Goal: Task Accomplishment & Management: Manage account settings

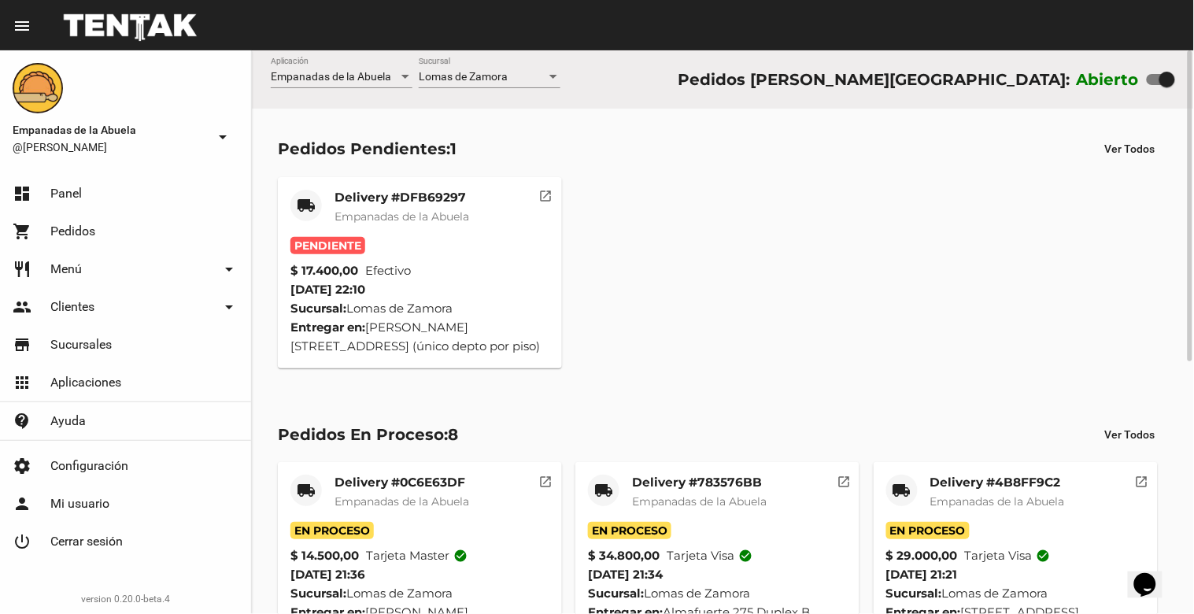
click at [411, 197] on mat-card-title "Delivery #DFB69297" at bounding box center [402, 198] width 135 height 16
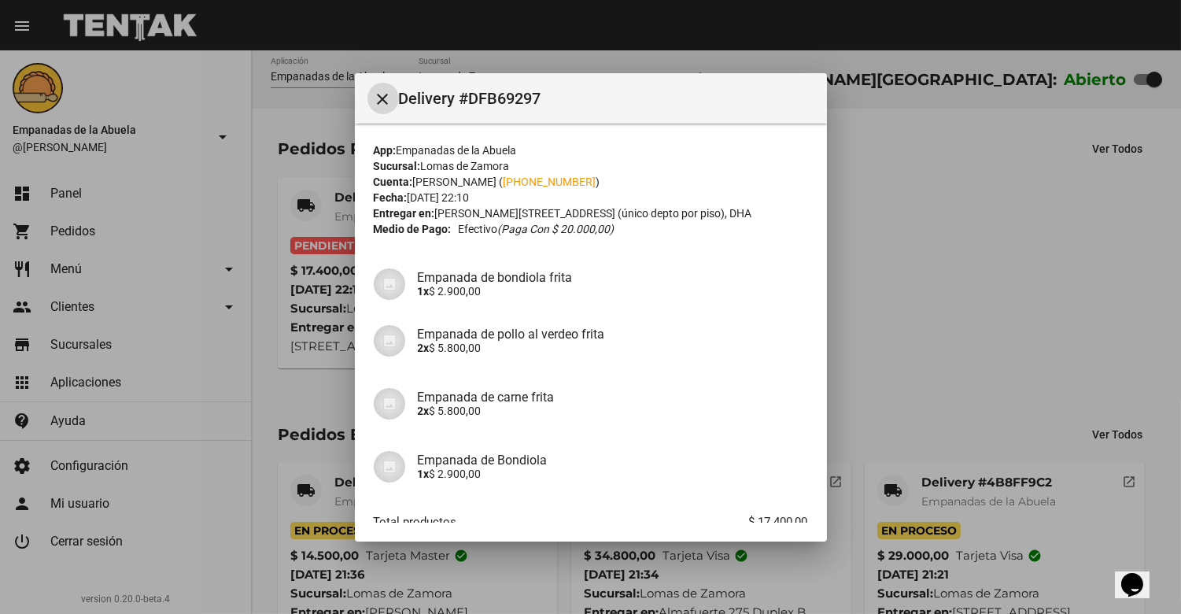
scroll to position [96, 0]
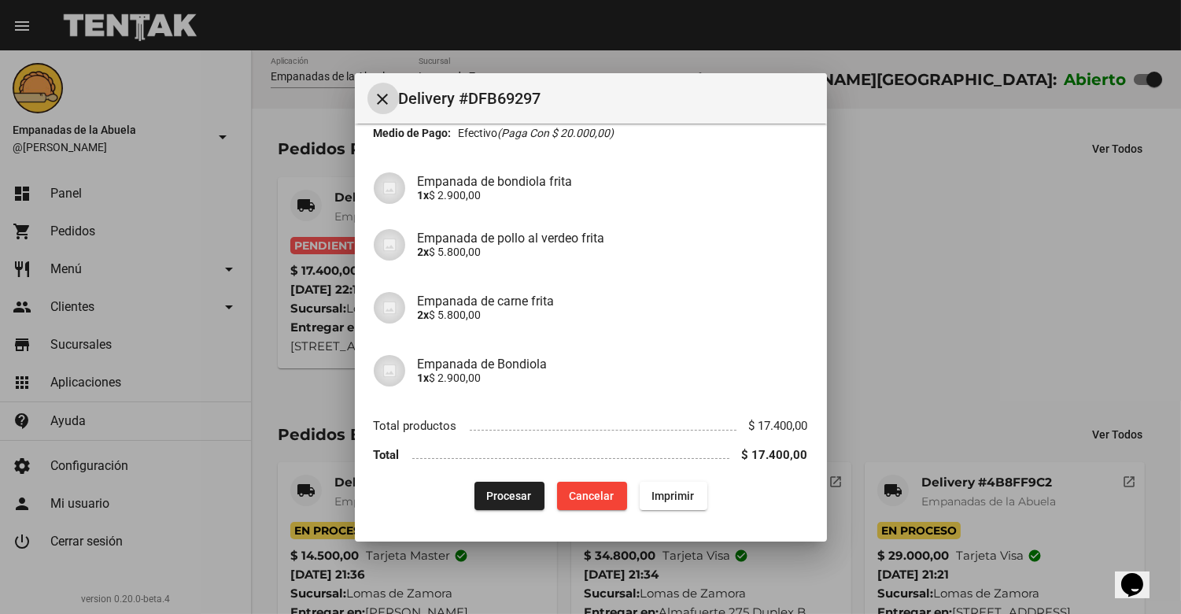
click at [674, 497] on span "Imprimir" at bounding box center [674, 496] width 43 height 13
click at [505, 493] on span "Procesar" at bounding box center [509, 496] width 45 height 13
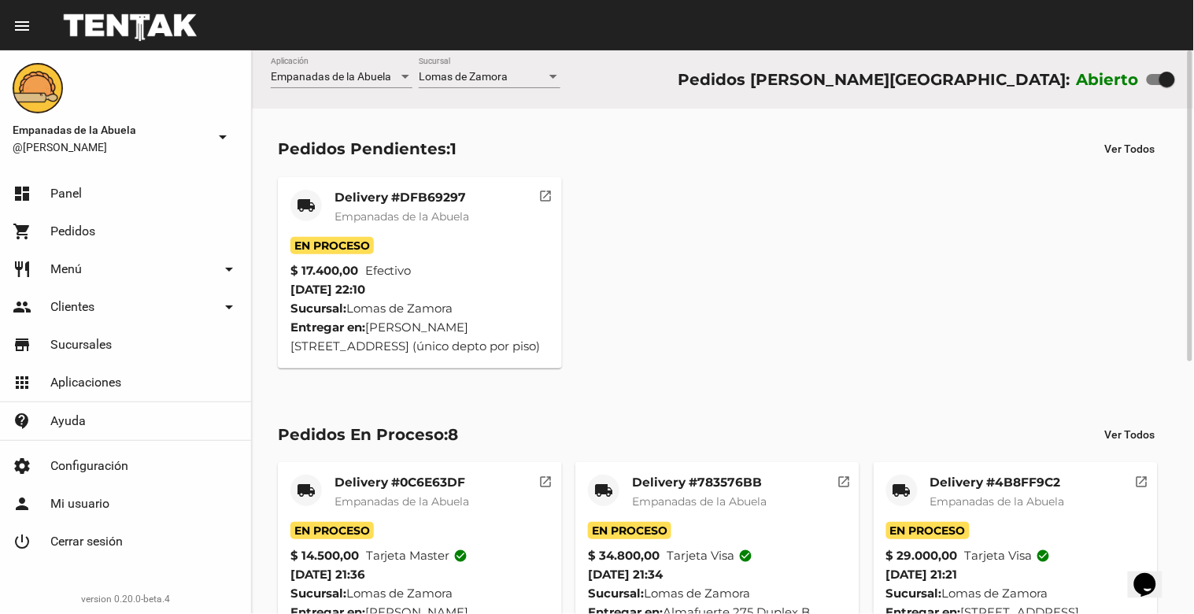
click at [553, 75] on div at bounding box center [553, 77] width 8 height 4
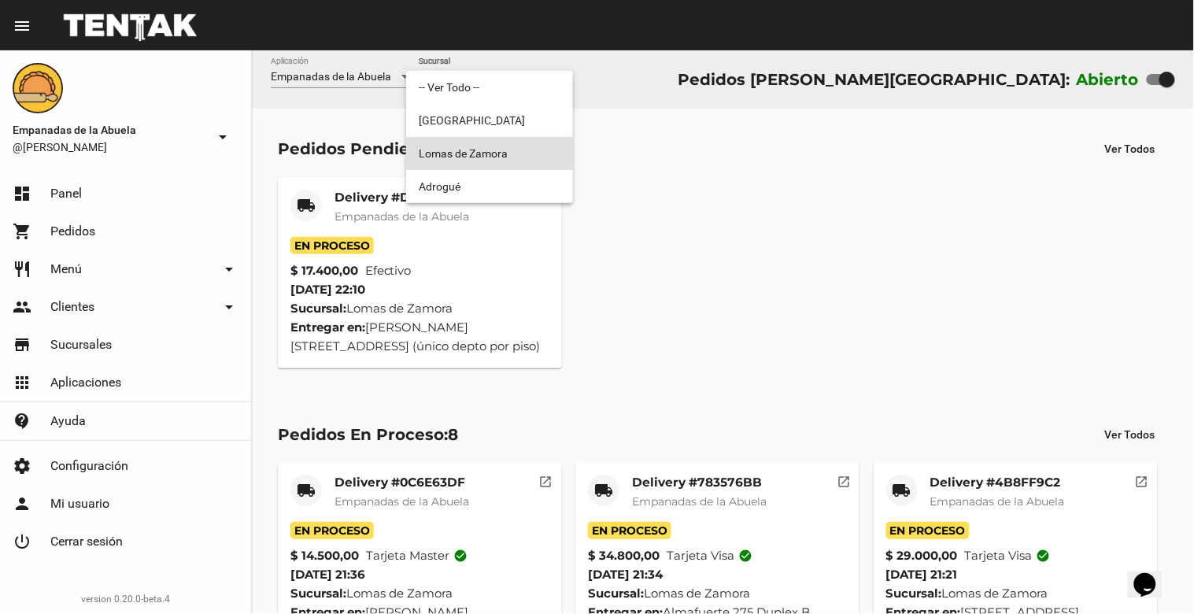
click at [504, 150] on span "Lomas de Zamora" at bounding box center [490, 153] width 142 height 33
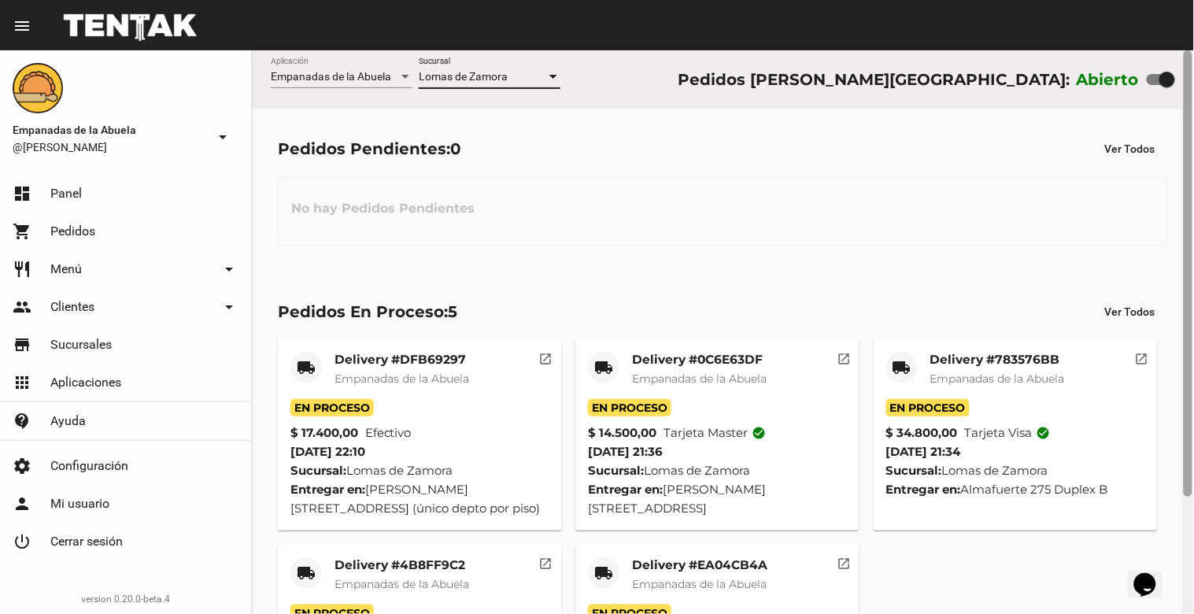
drag, startPoint x: 1163, startPoint y: 80, endPoint x: 1193, endPoint y: 92, distance: 32.5
click at [1193, 92] on div "Empanadas de la Abuela Aplicación [PERSON_NAME] Sucursal Pedidos [PERSON_NAME][…" at bounding box center [723, 332] width 942 height 564
drag, startPoint x: 1165, startPoint y: 87, endPoint x: 1108, endPoint y: 82, distance: 57.7
click at [1108, 82] on div "Abierto" at bounding box center [1126, 79] width 98 height 25
checkbox input "false"
